Goal: Information Seeking & Learning: Check status

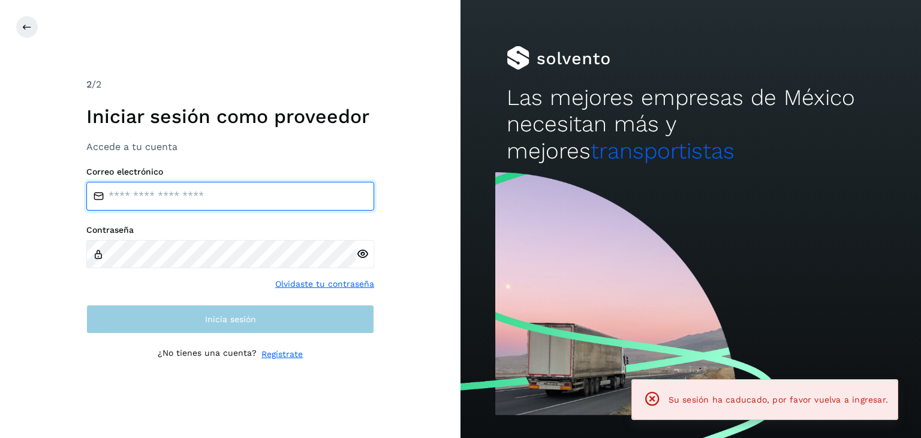
type input "**********"
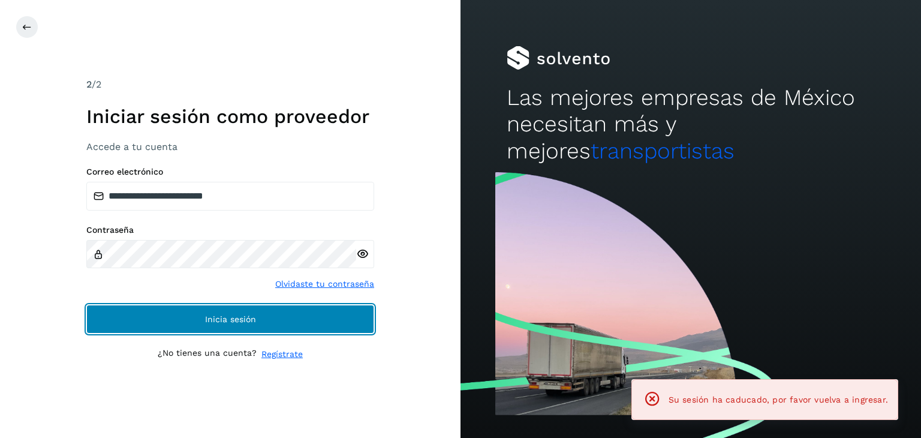
click at [245, 320] on span "Inicia sesión" at bounding box center [230, 319] width 51 height 8
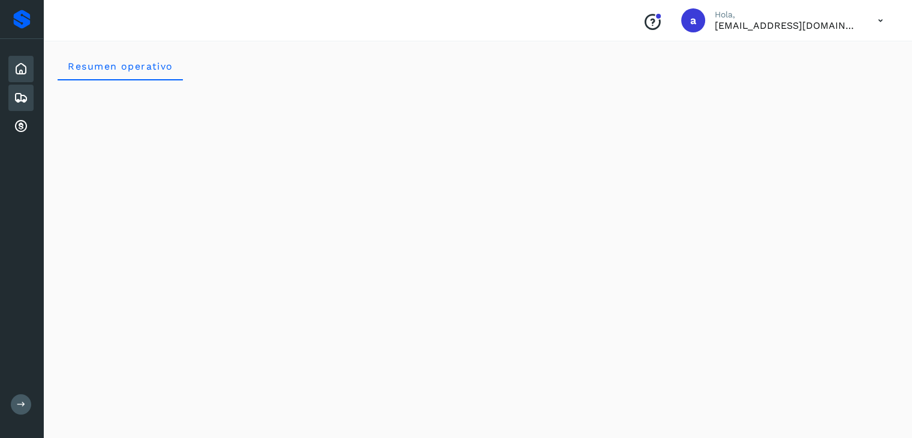
click at [25, 101] on icon at bounding box center [21, 98] width 14 height 14
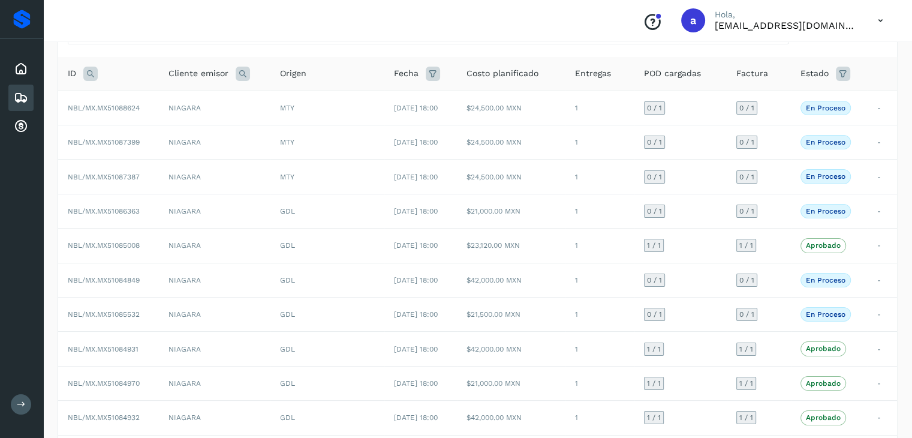
scroll to position [134, 0]
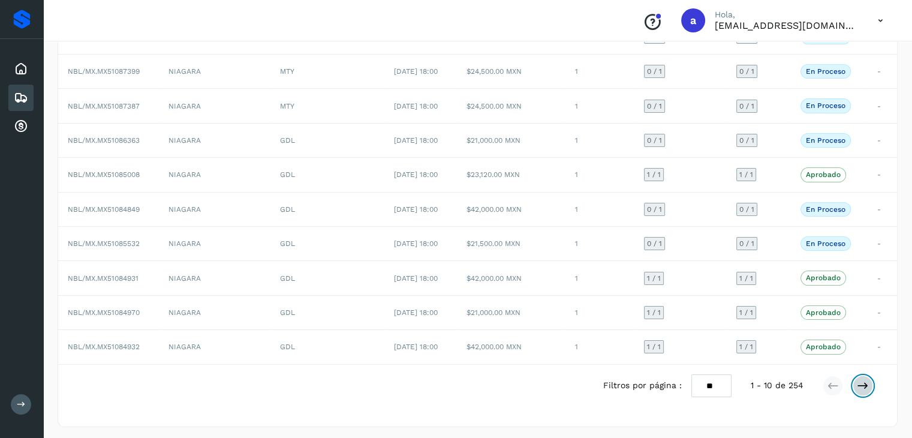
click at [858, 382] on icon at bounding box center [862, 385] width 12 height 12
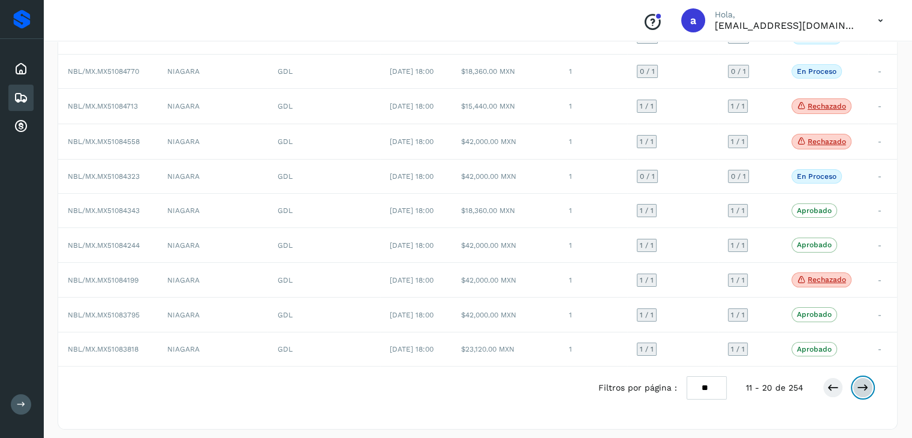
click at [858, 382] on icon at bounding box center [862, 387] width 12 height 12
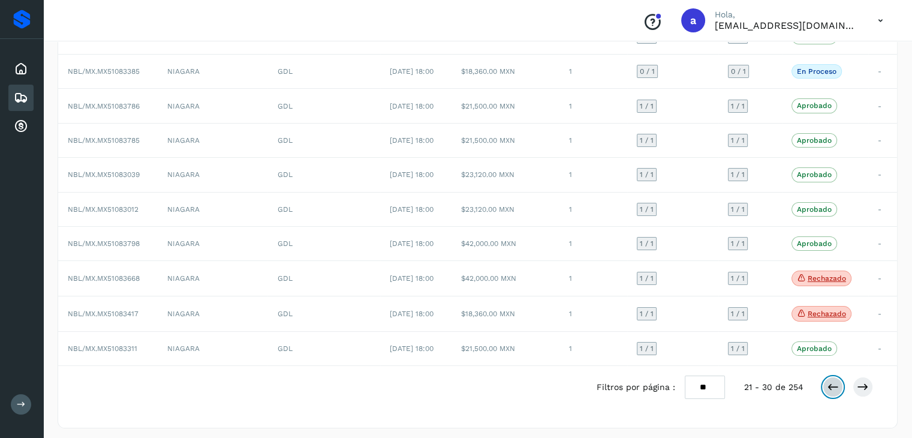
click at [828, 384] on icon at bounding box center [832, 387] width 12 height 12
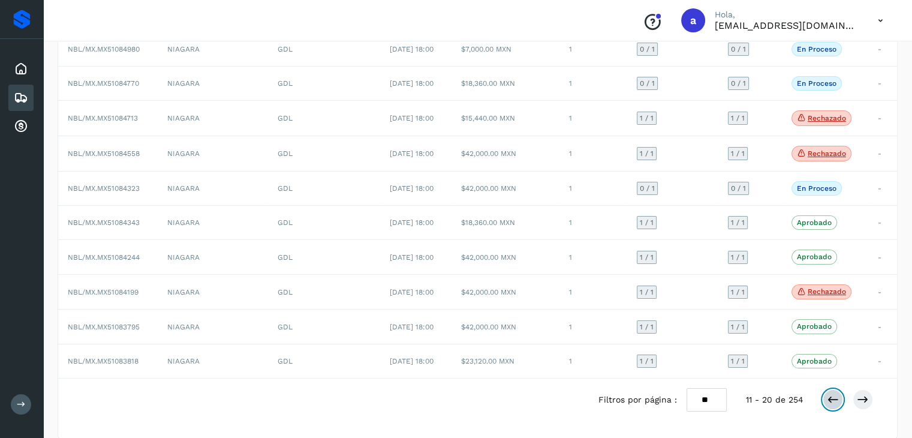
scroll to position [137, 0]
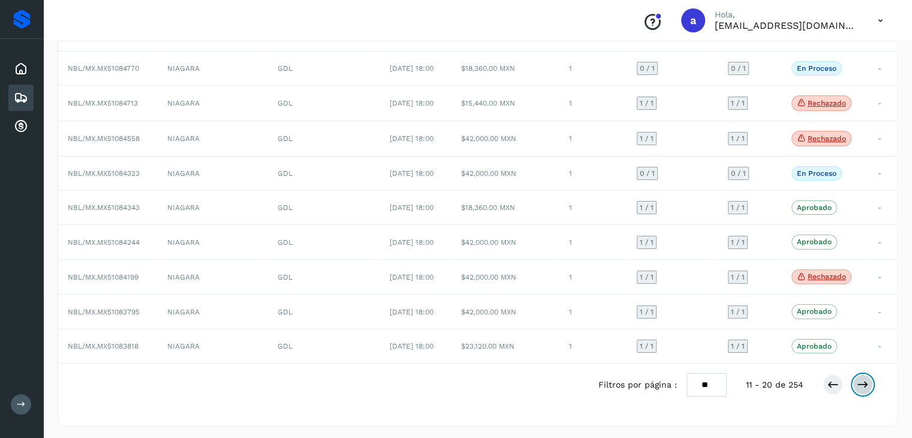
click at [856, 384] on button at bounding box center [862, 384] width 20 height 20
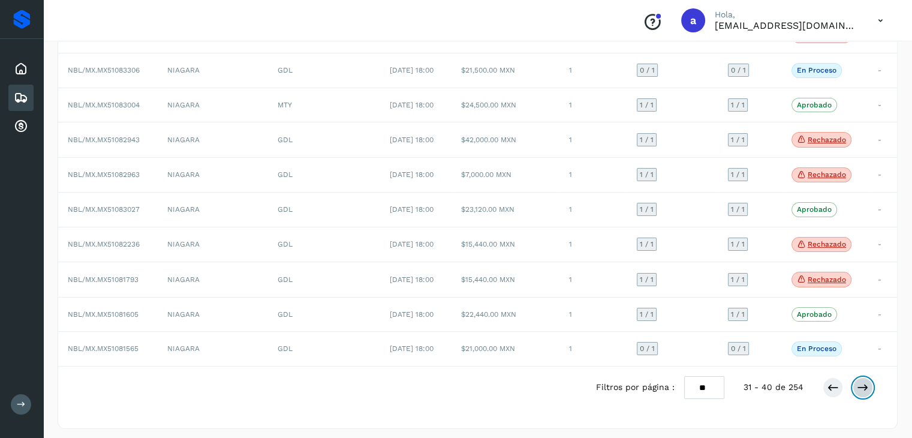
scroll to position [140, 0]
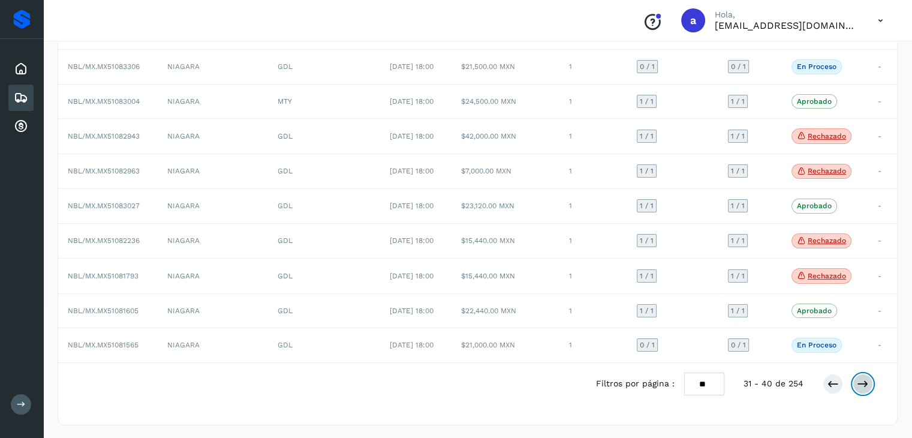
click at [863, 378] on icon at bounding box center [862, 384] width 12 height 12
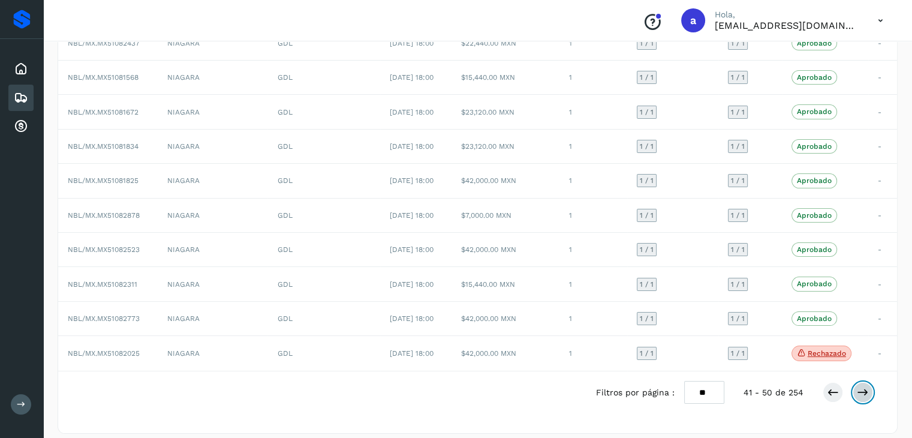
scroll to position [135, 0]
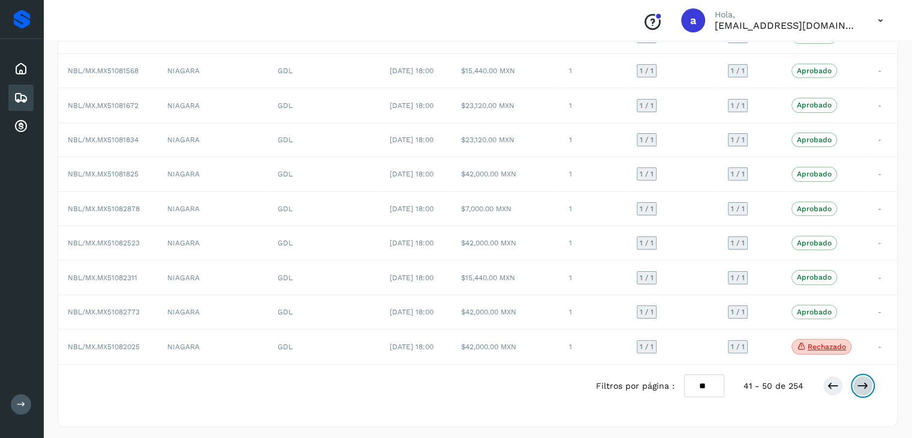
click at [863, 379] on icon at bounding box center [862, 385] width 12 height 12
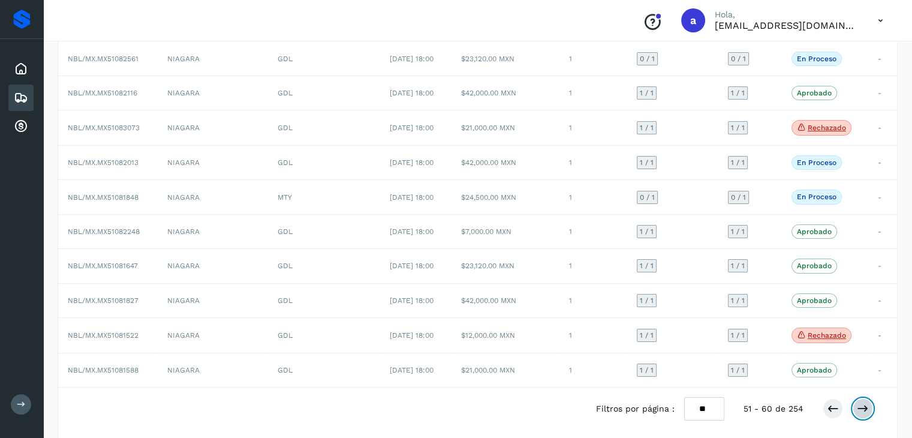
scroll to position [137, 0]
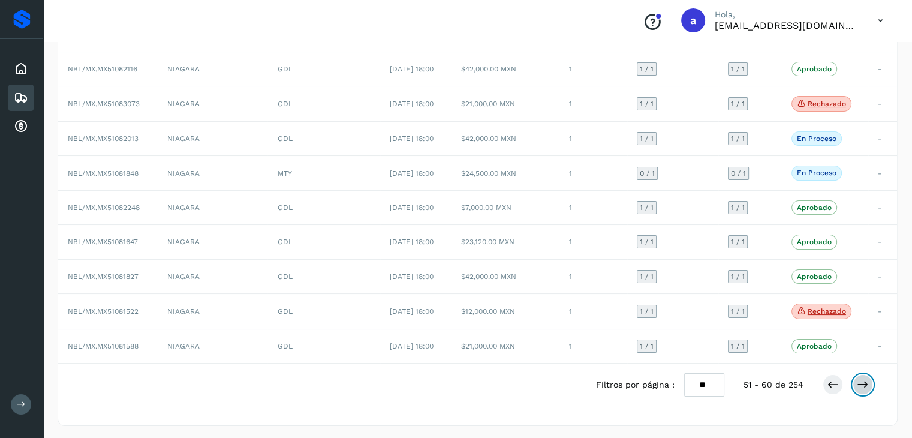
click at [859, 381] on icon at bounding box center [862, 384] width 12 height 12
click at [862, 388] on button at bounding box center [862, 384] width 20 height 20
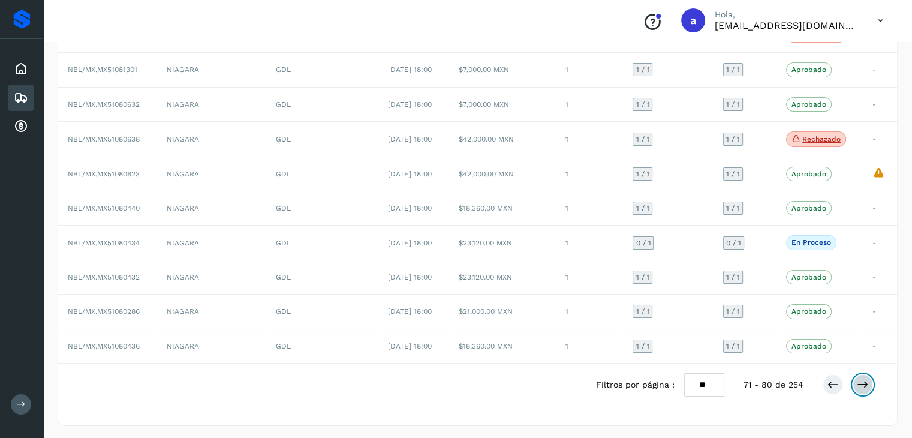
click at [861, 378] on icon at bounding box center [862, 384] width 12 height 12
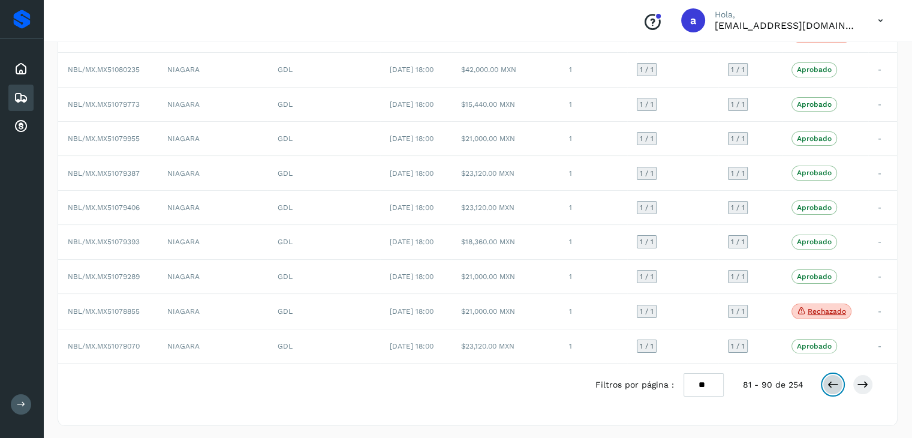
click at [838, 379] on icon at bounding box center [832, 384] width 12 height 12
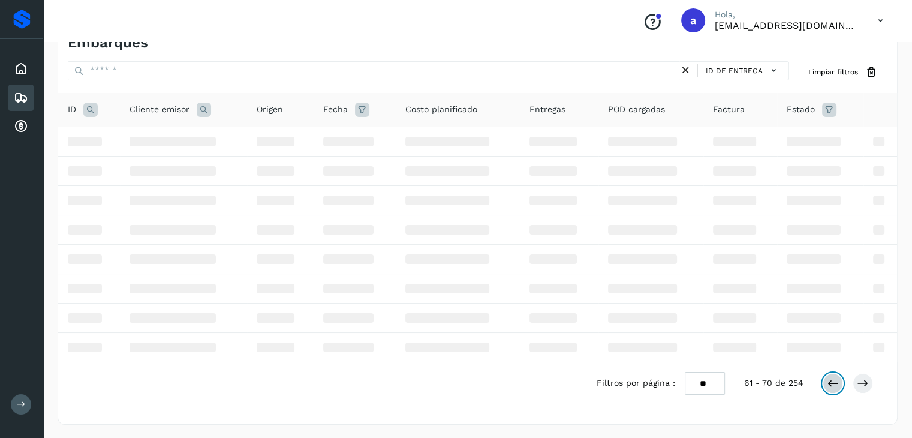
click at [838, 379] on icon at bounding box center [832, 383] width 12 height 12
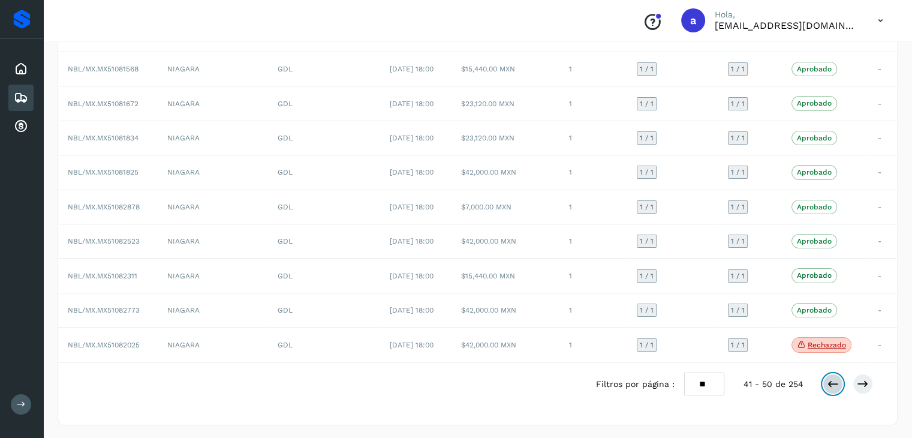
click at [838, 379] on icon at bounding box center [832, 384] width 12 height 12
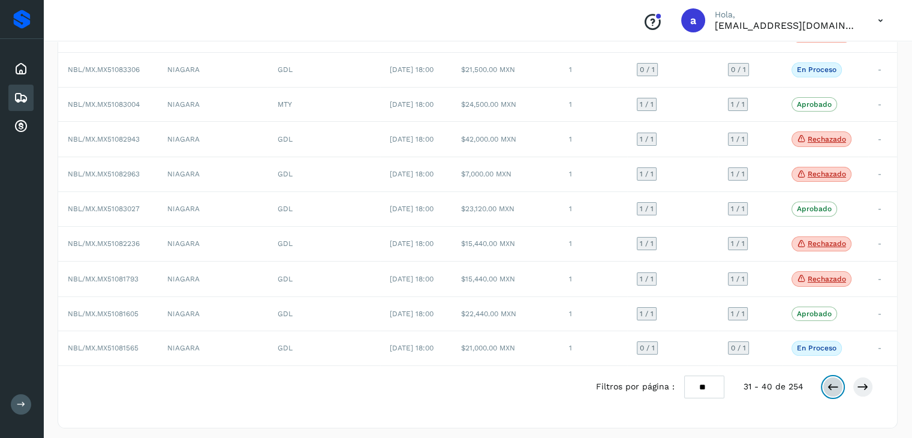
click at [838, 381] on icon at bounding box center [832, 387] width 12 height 12
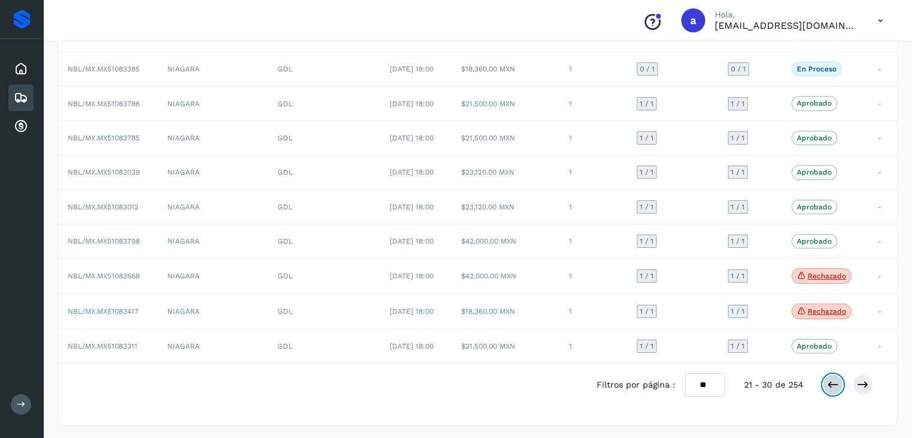
click at [838, 379] on icon at bounding box center [832, 384] width 12 height 12
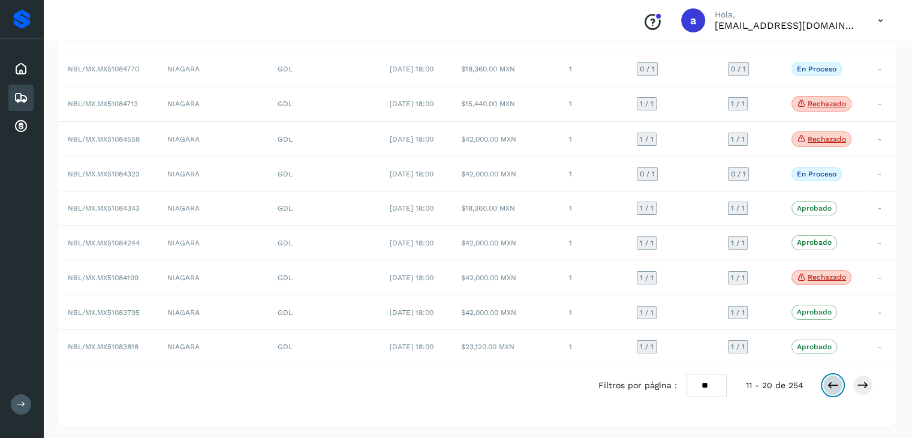
click at [838, 379] on icon at bounding box center [832, 385] width 12 height 12
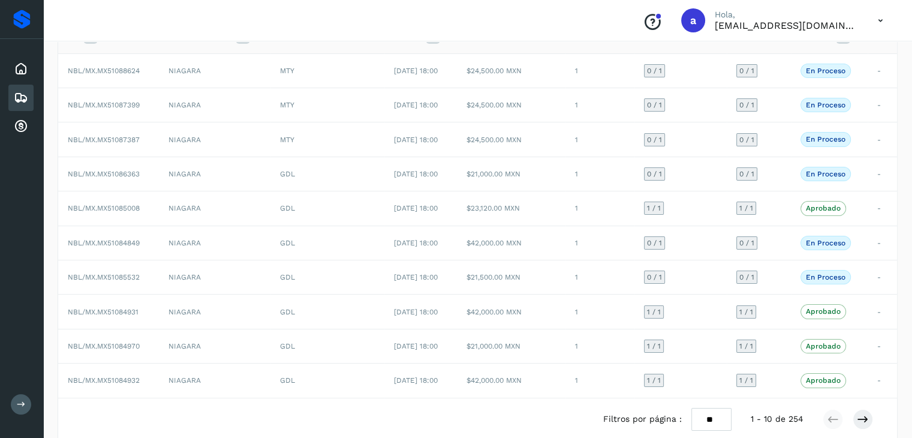
scroll to position [125, 0]
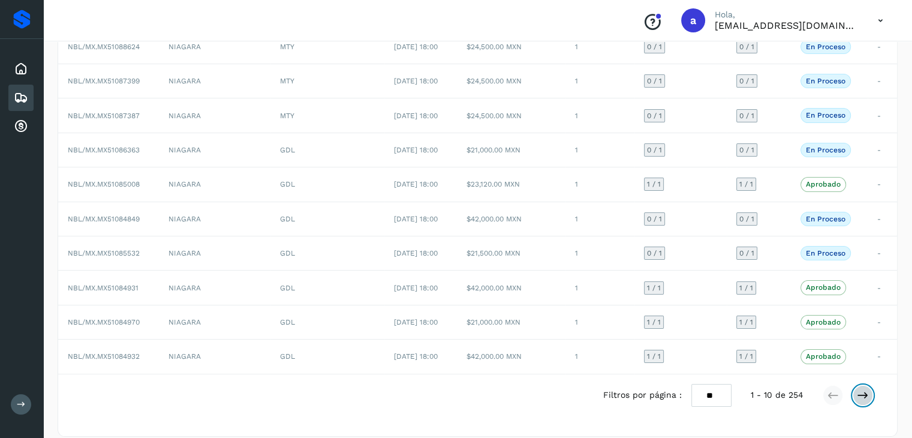
click at [865, 390] on icon at bounding box center [862, 395] width 12 height 12
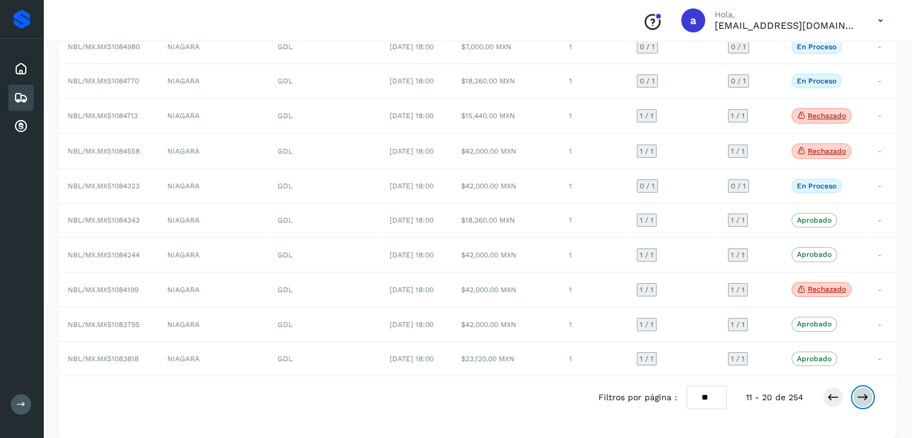
click at [865, 391] on icon at bounding box center [862, 397] width 12 height 12
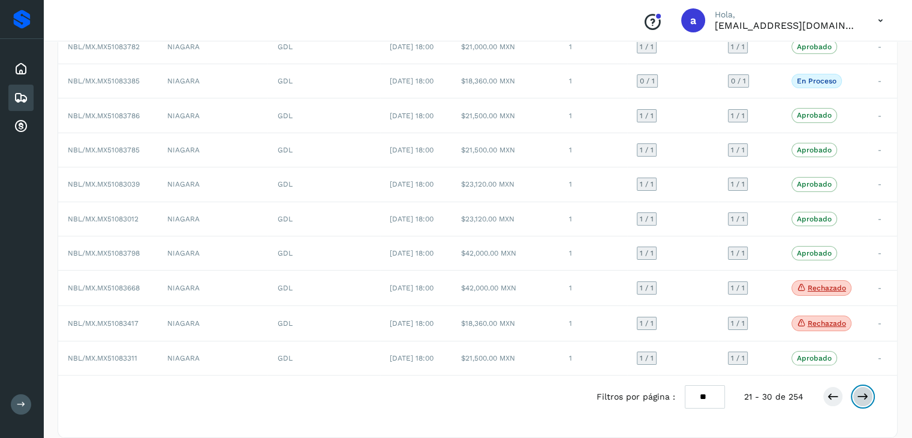
click at [865, 390] on icon at bounding box center [862, 396] width 12 height 12
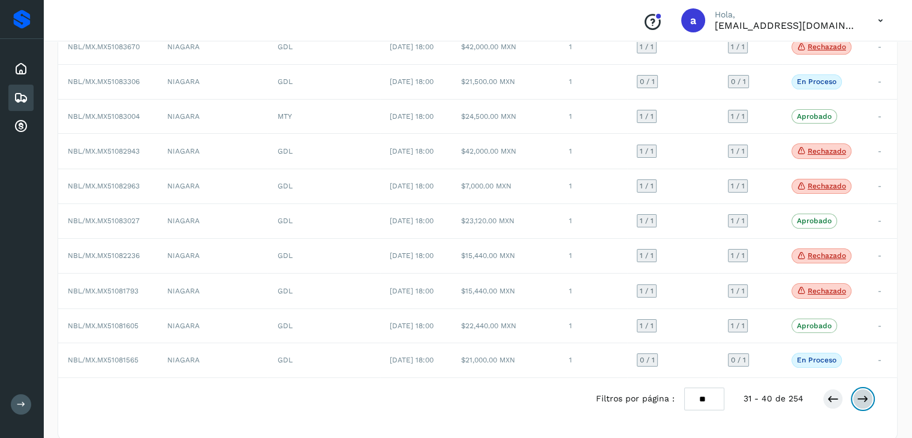
click at [865, 393] on icon at bounding box center [862, 399] width 12 height 12
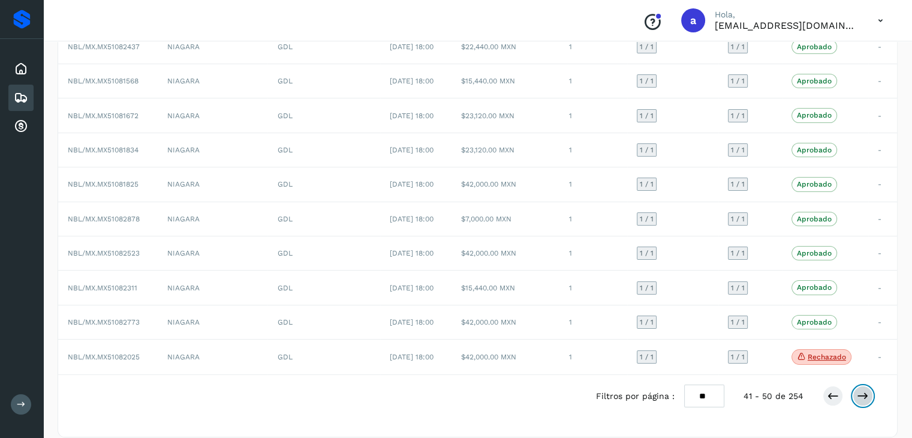
click at [865, 390] on icon at bounding box center [862, 396] width 12 height 12
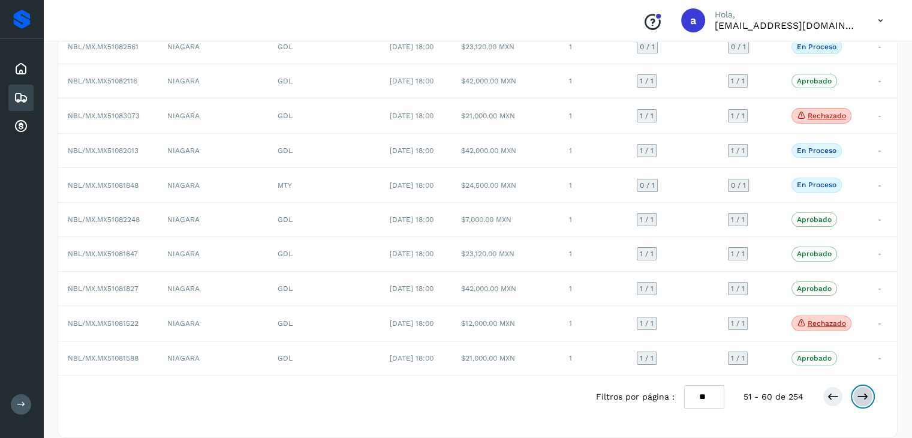
click at [865, 390] on icon at bounding box center [862, 396] width 12 height 12
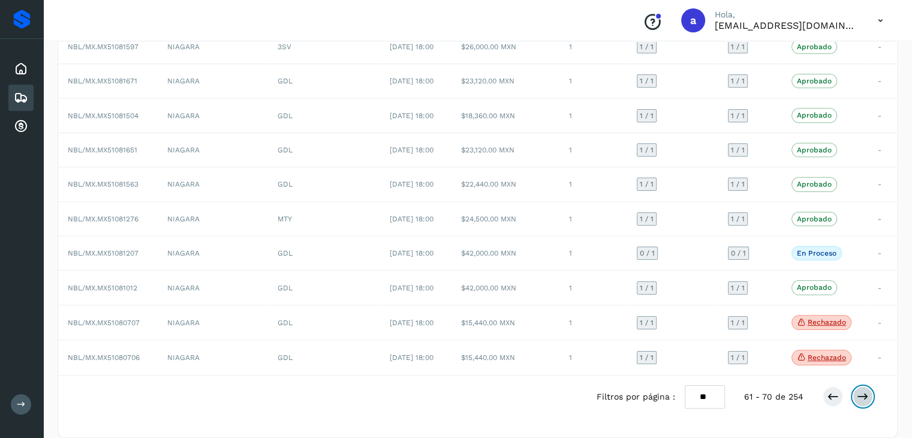
click at [865, 390] on icon at bounding box center [862, 396] width 12 height 12
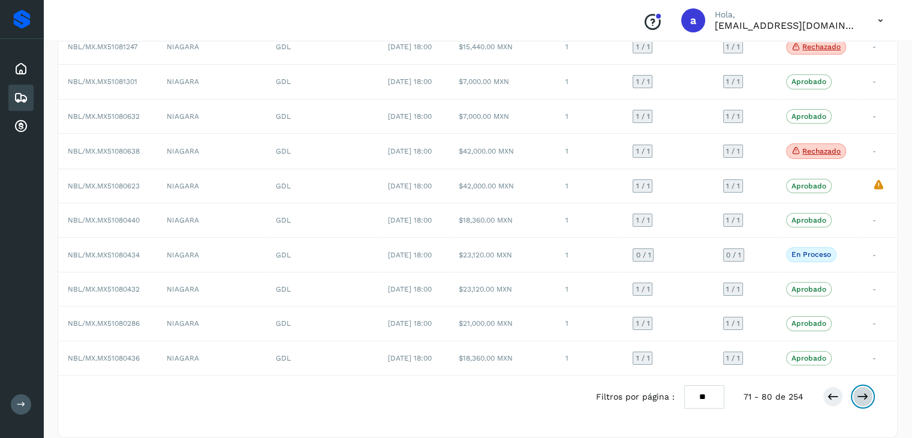
click at [865, 390] on icon at bounding box center [862, 396] width 12 height 12
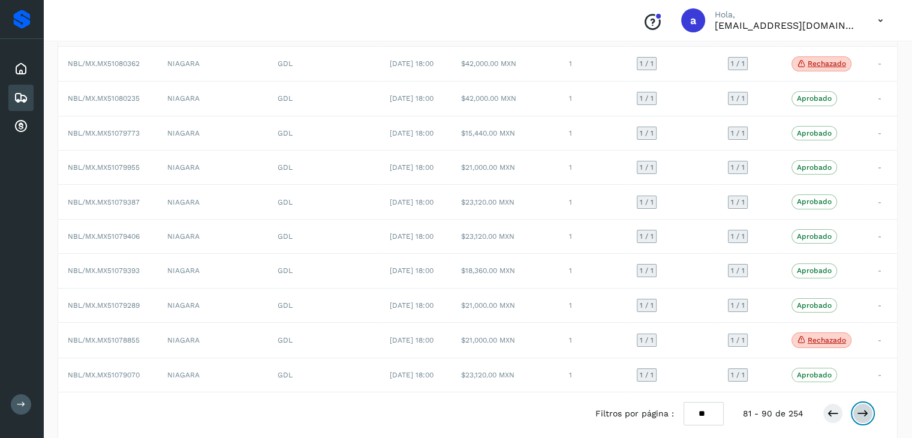
scroll to position [137, 0]
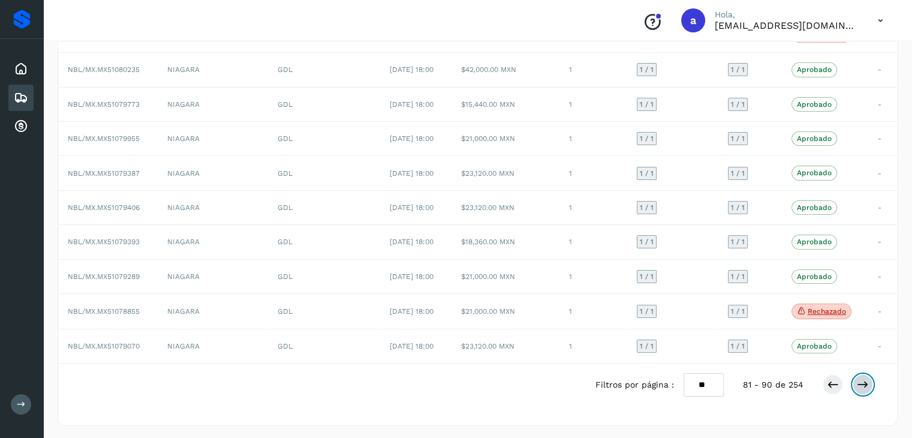
click at [856, 379] on icon at bounding box center [862, 384] width 12 height 12
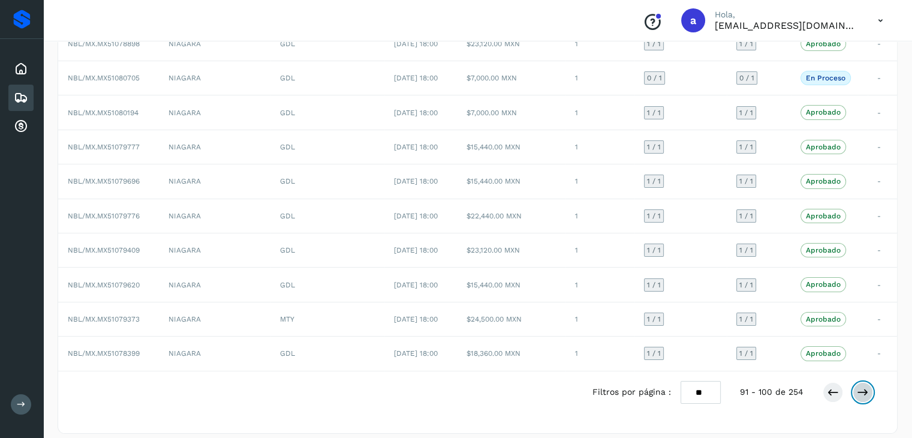
scroll to position [129, 0]
click at [861, 384] on icon at bounding box center [862, 390] width 12 height 12
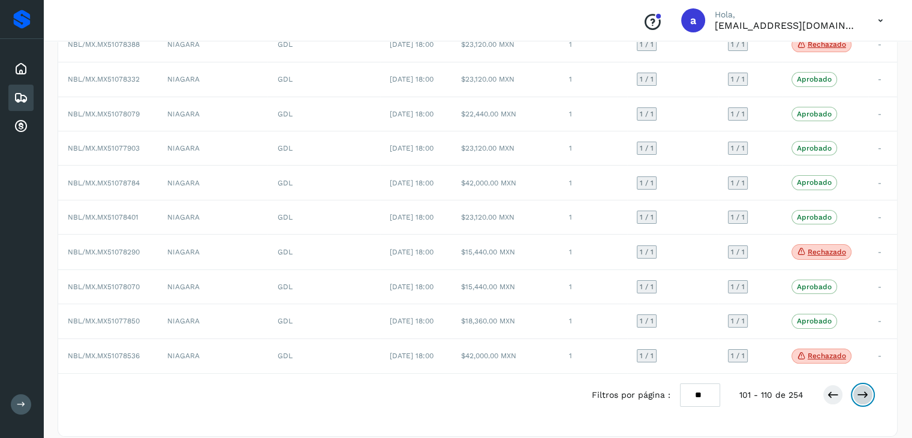
scroll to position [134, 0]
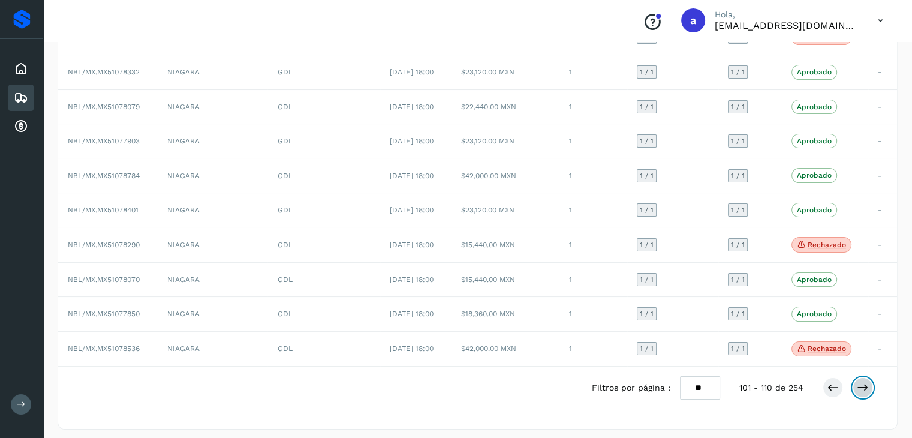
click at [859, 391] on button at bounding box center [862, 387] width 20 height 20
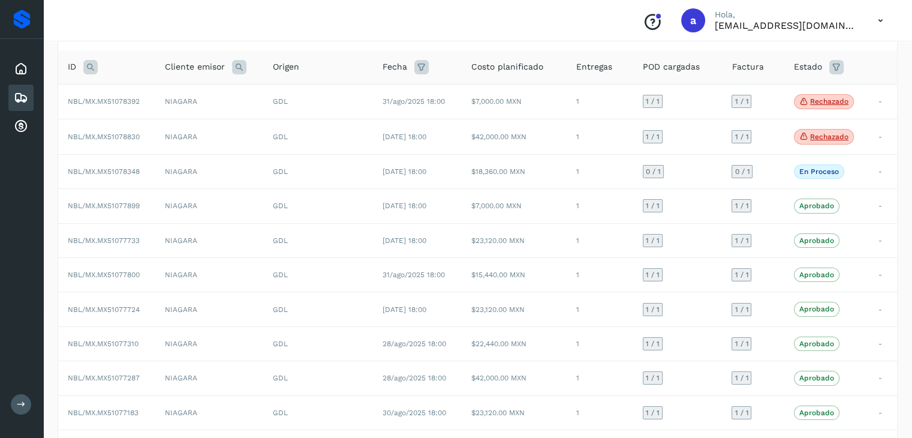
scroll to position [137, 0]
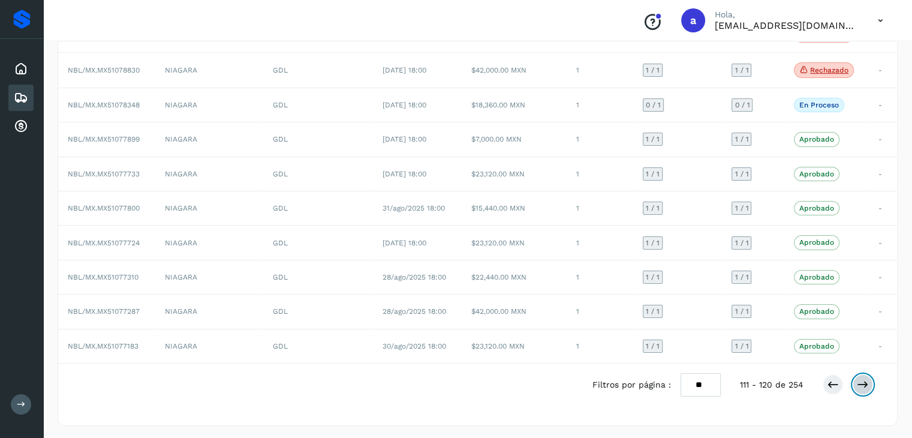
click at [865, 384] on icon at bounding box center [862, 384] width 12 height 12
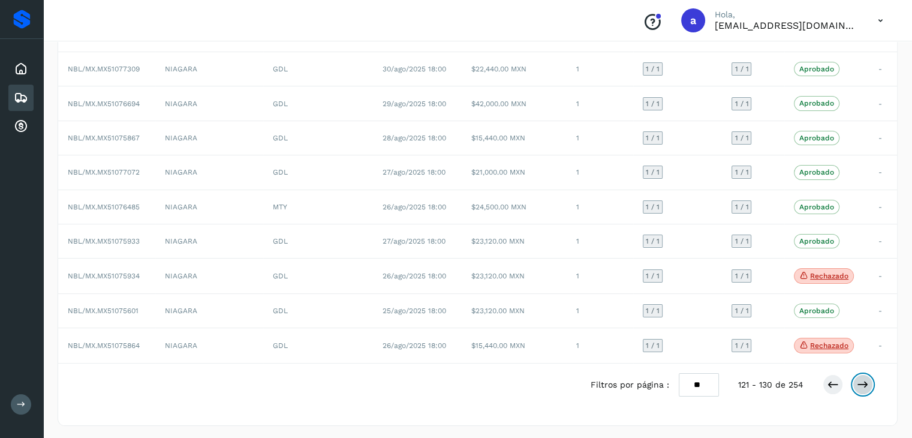
click at [861, 388] on button at bounding box center [862, 384] width 20 height 20
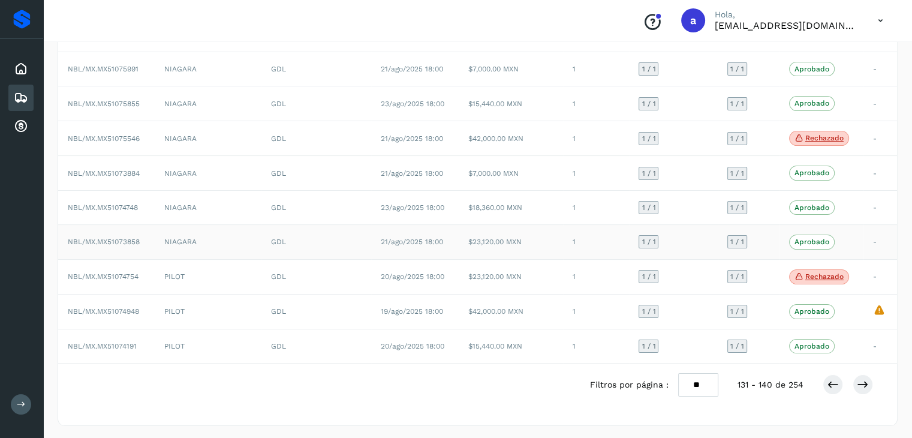
click at [617, 243] on td "1" at bounding box center [596, 242] width 66 height 34
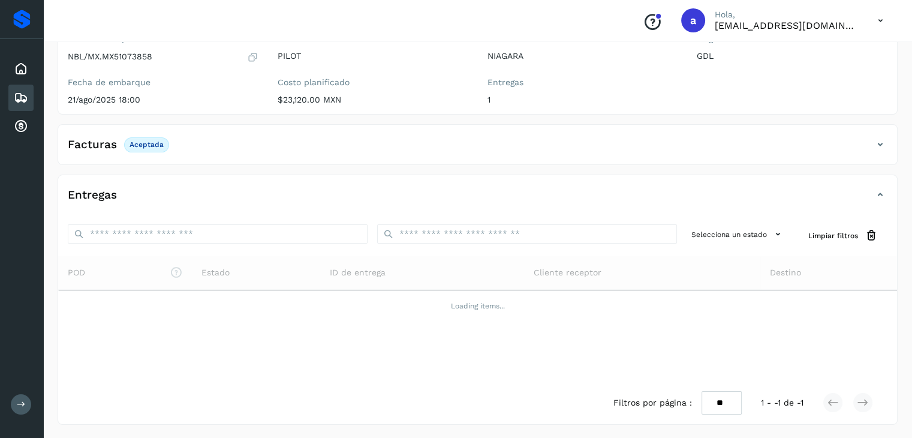
scroll to position [131, 0]
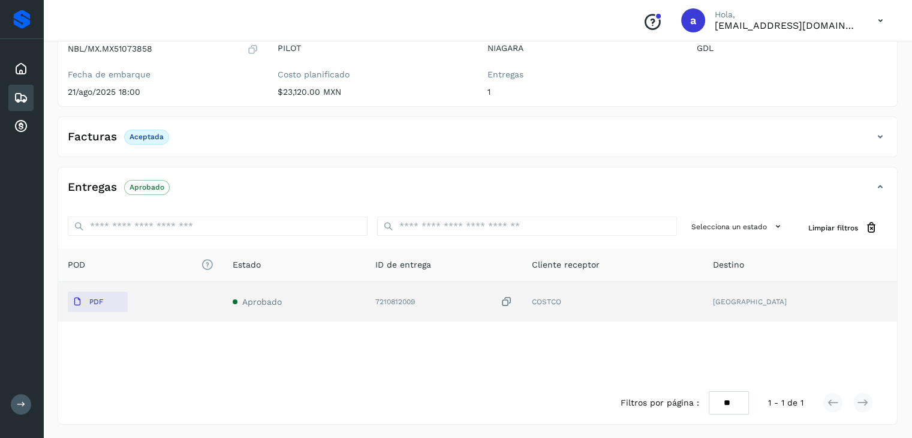
click at [512, 300] on icon at bounding box center [506, 301] width 12 height 13
